Goal: Task Accomplishment & Management: Manage account settings

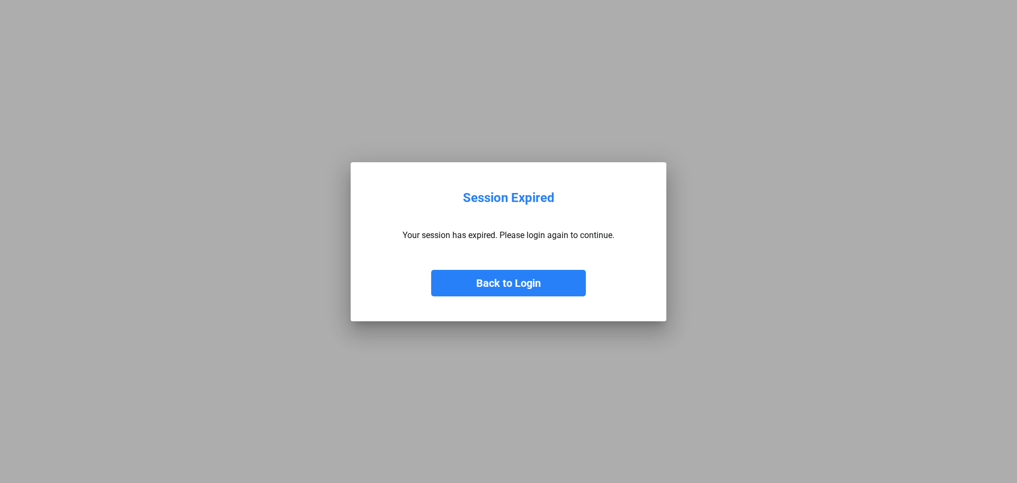
click at [464, 281] on button "Back to Login" at bounding box center [508, 283] width 155 height 26
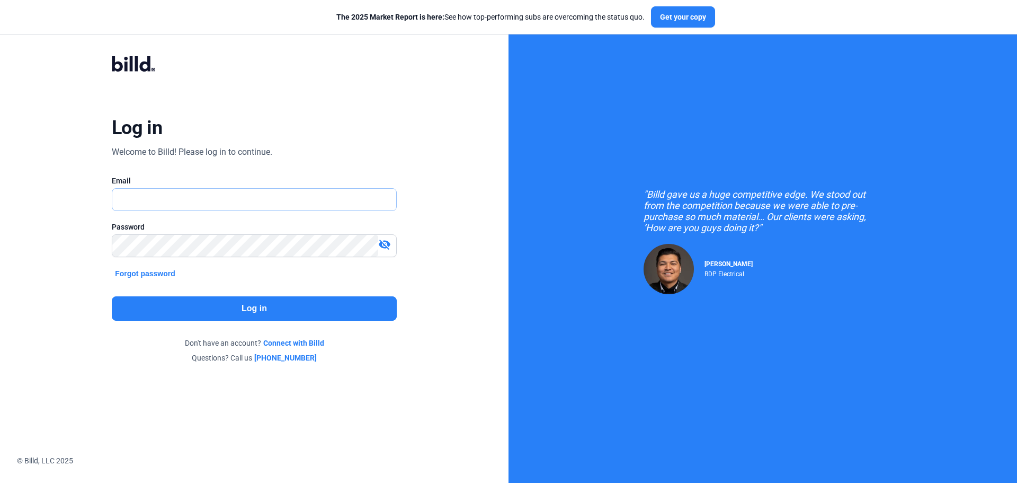
type input "[PERSON_NAME][EMAIL_ADDRESS][DOMAIN_NAME]"
click at [259, 303] on button "Log in" at bounding box center [254, 308] width 285 height 24
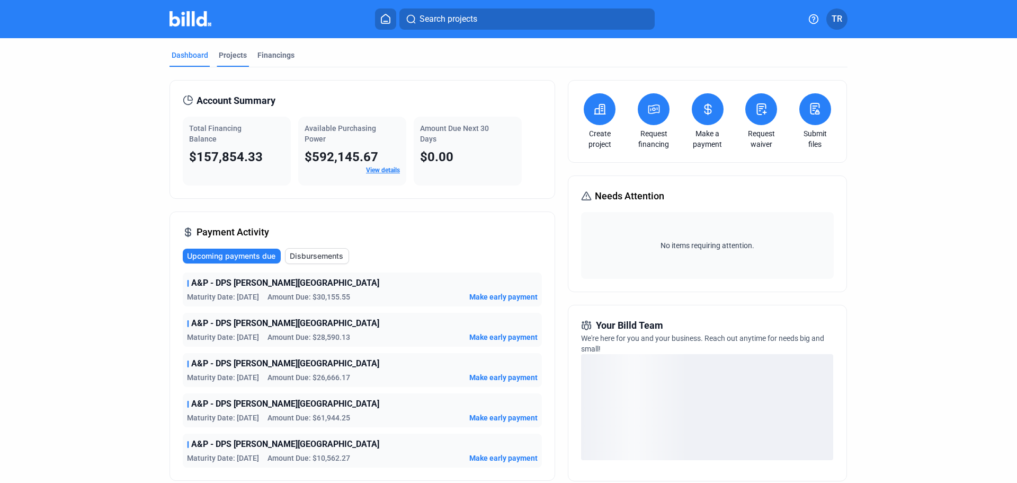
click at [228, 54] on div "Projects" at bounding box center [233, 55] width 28 height 11
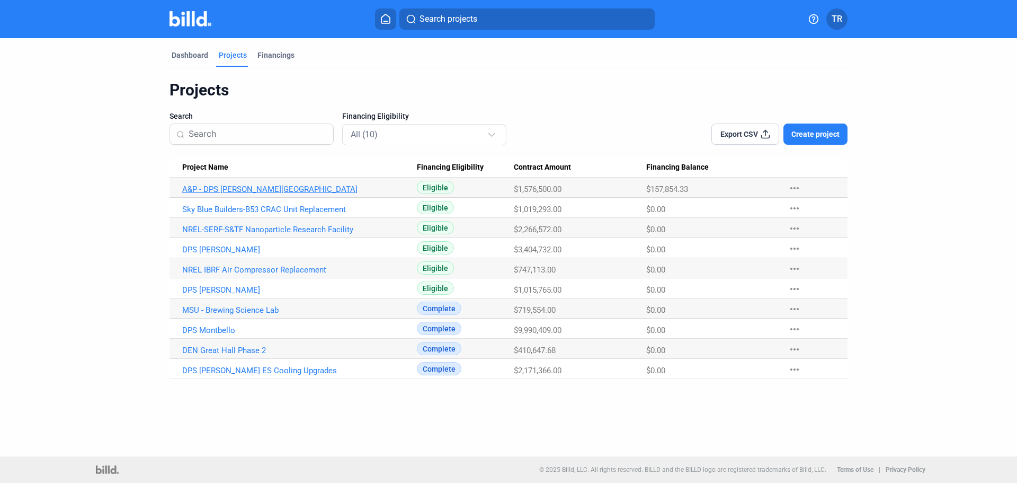
click at [256, 193] on link "A&P - DPS [PERSON_NAME][GEOGRAPHIC_DATA]" at bounding box center [299, 189] width 235 height 10
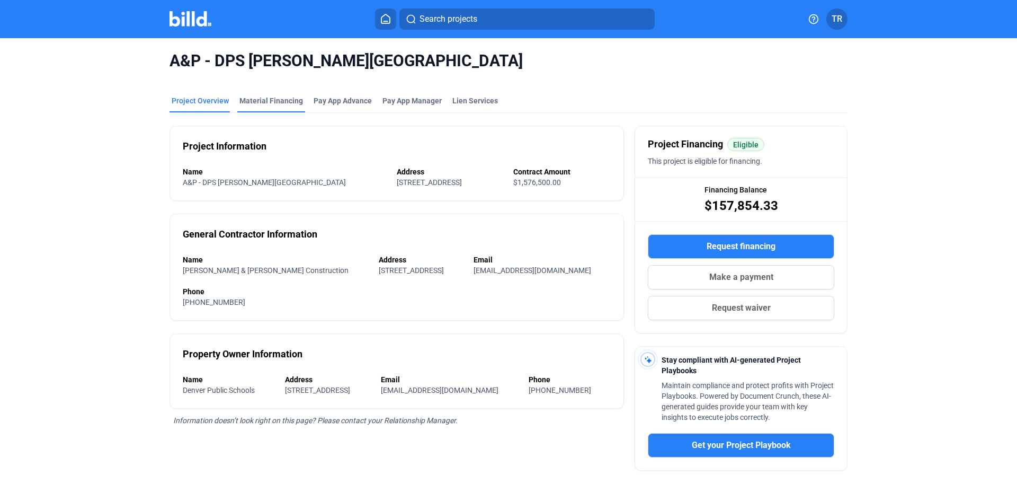
click at [248, 105] on div "Material Financing" at bounding box center [272, 100] width 64 height 11
